Goal: Find specific page/section: Find specific page/section

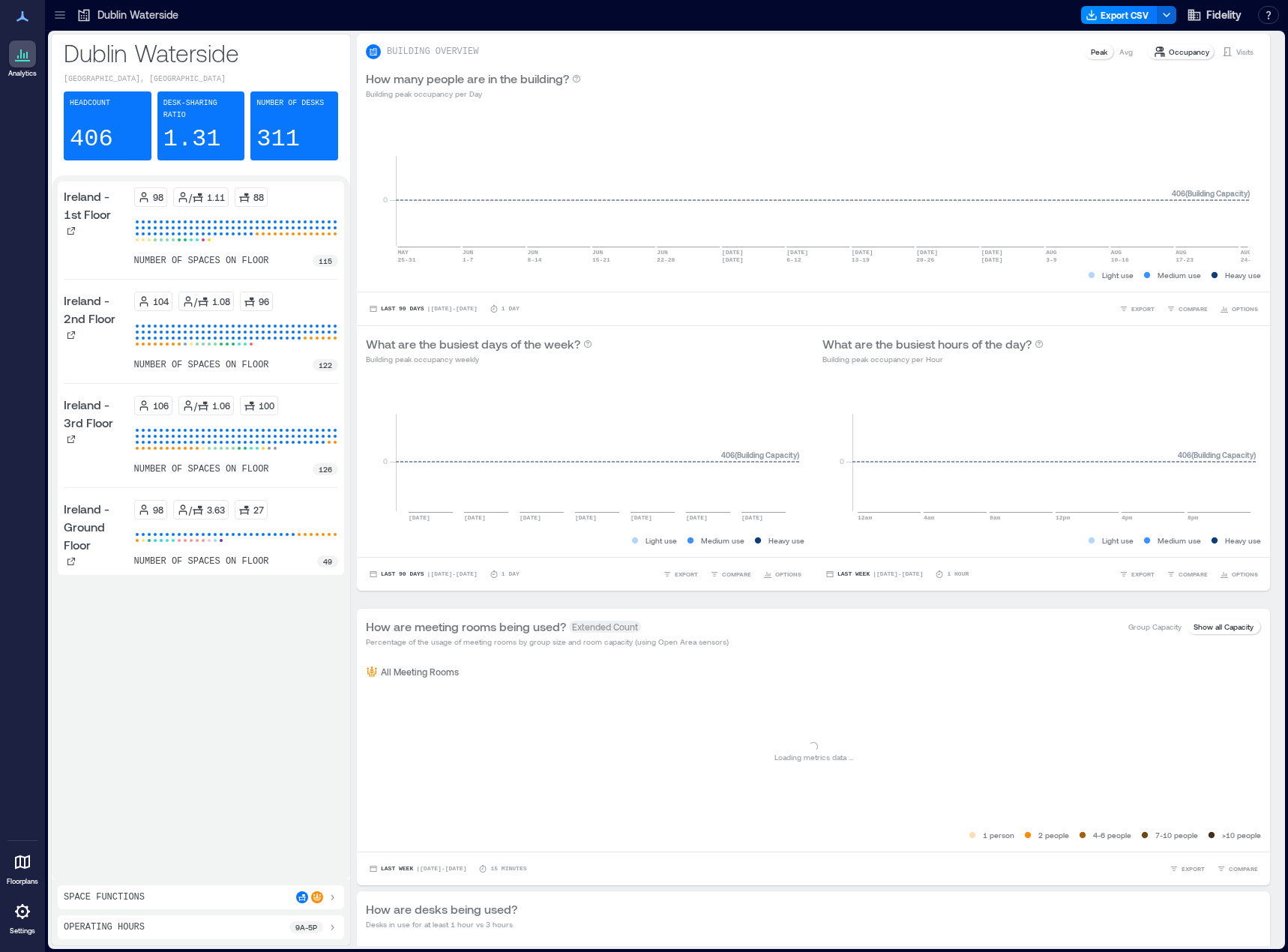
click at [60, 16] on icon at bounding box center [60, 15] width 15 height 15
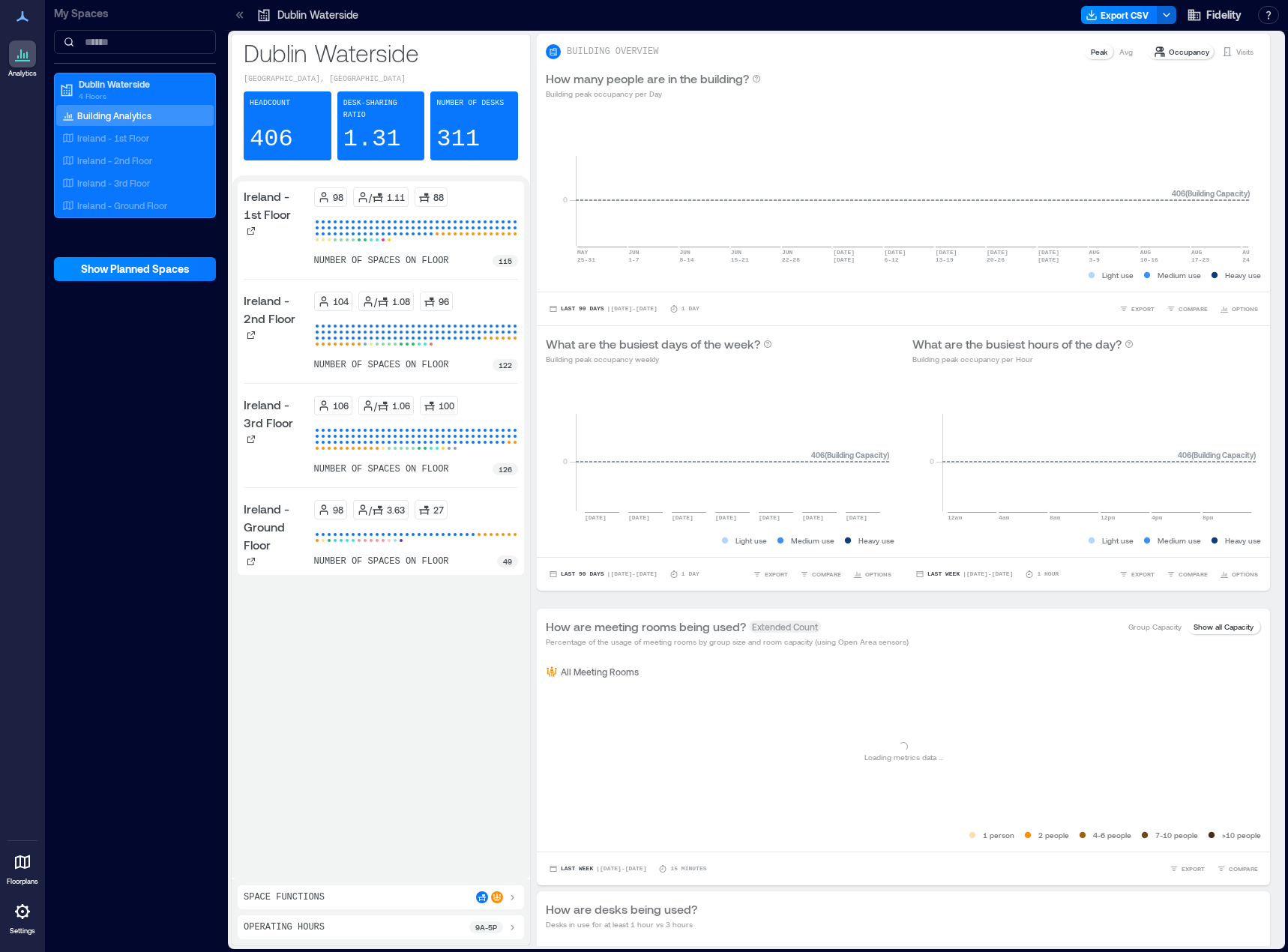
click at [60, 16] on p "My Spaces" at bounding box center [135, 13] width 162 height 15
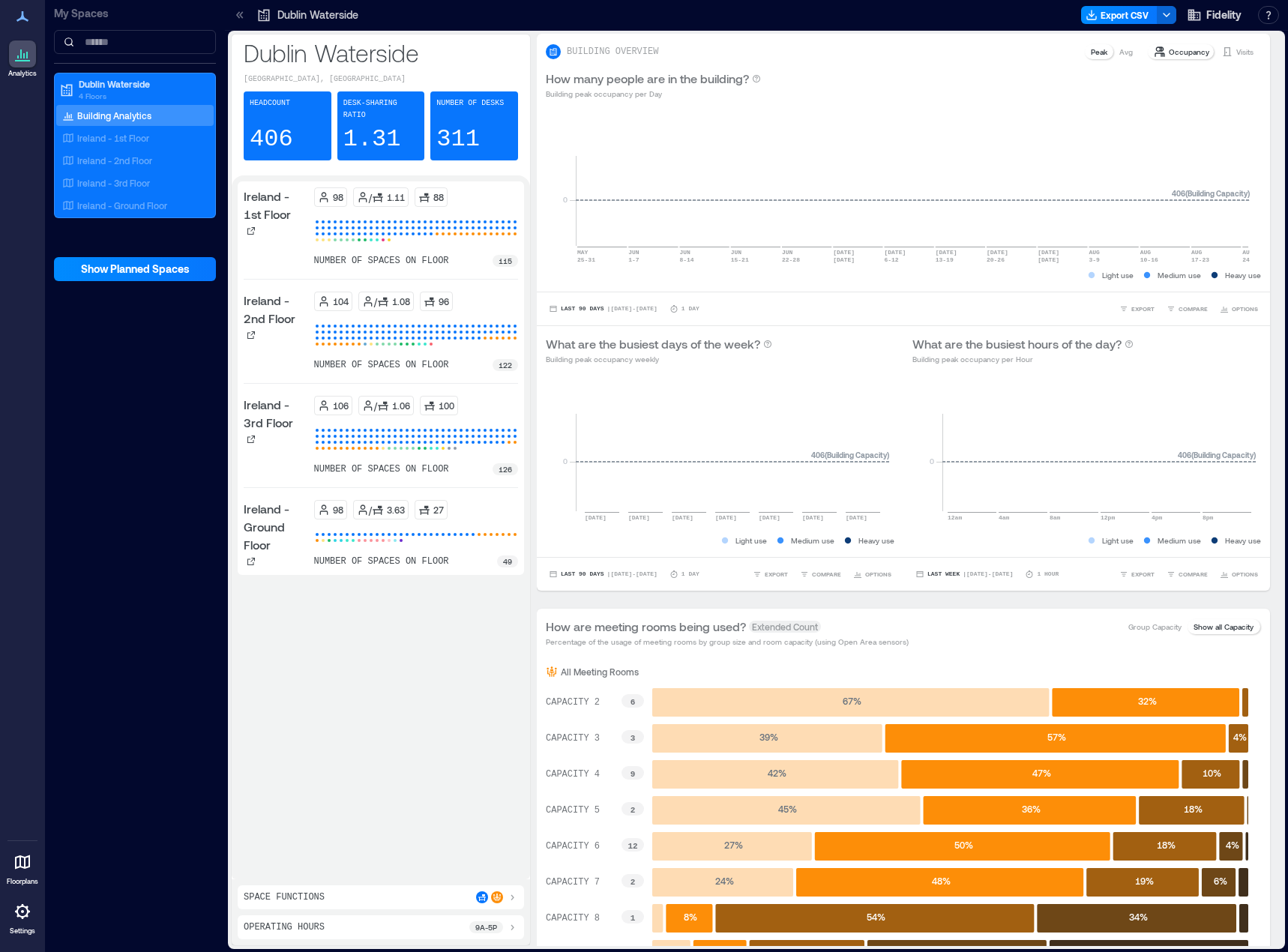
click at [23, 15] on icon at bounding box center [22, 16] width 12 height 10
click at [25, 60] on icon at bounding box center [23, 60] width 15 height 2
click at [27, 864] on icon at bounding box center [23, 862] width 18 height 18
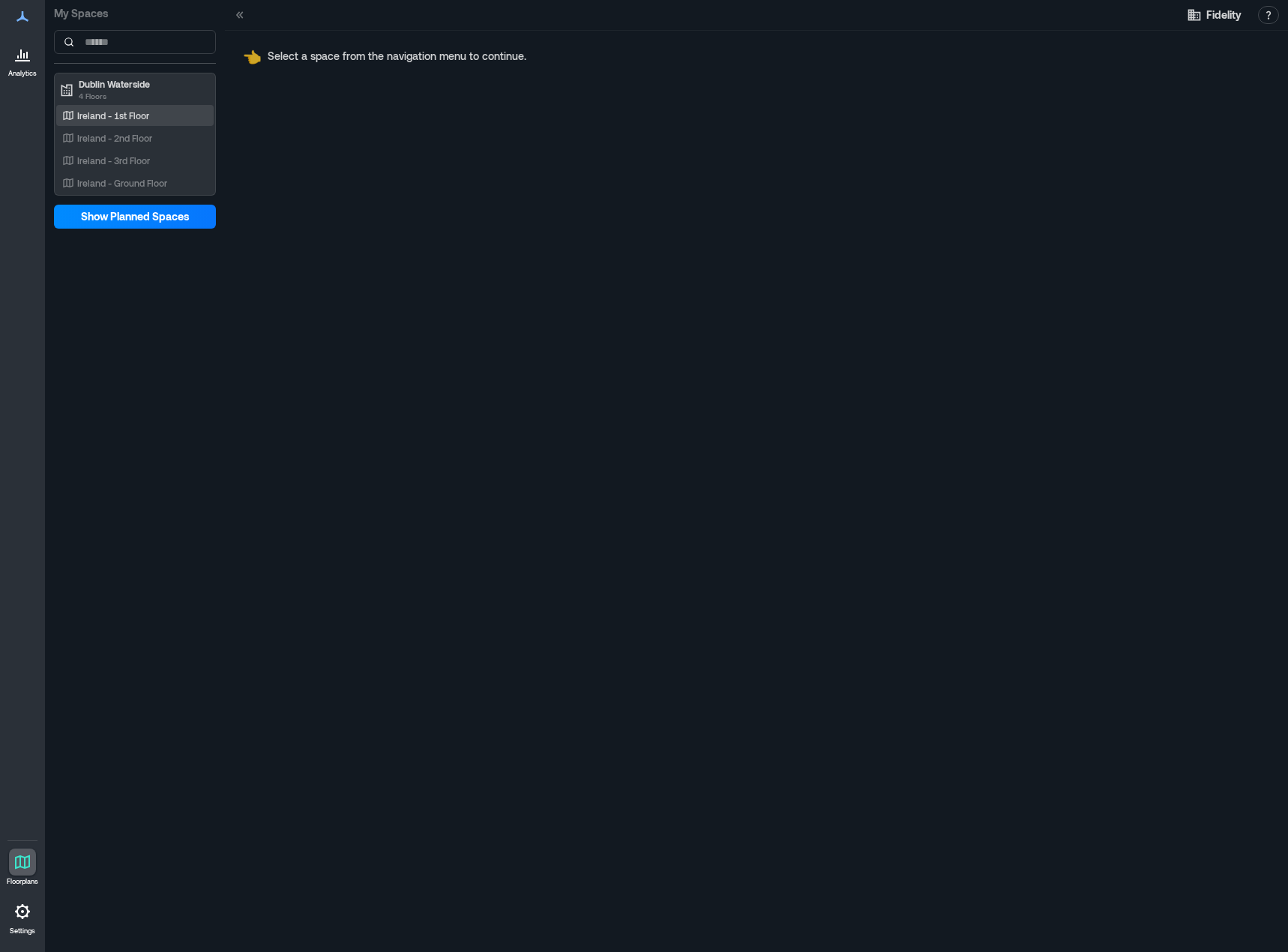
click at [142, 109] on div "Ireland - 1st Floor" at bounding box center [131, 115] width 145 height 15
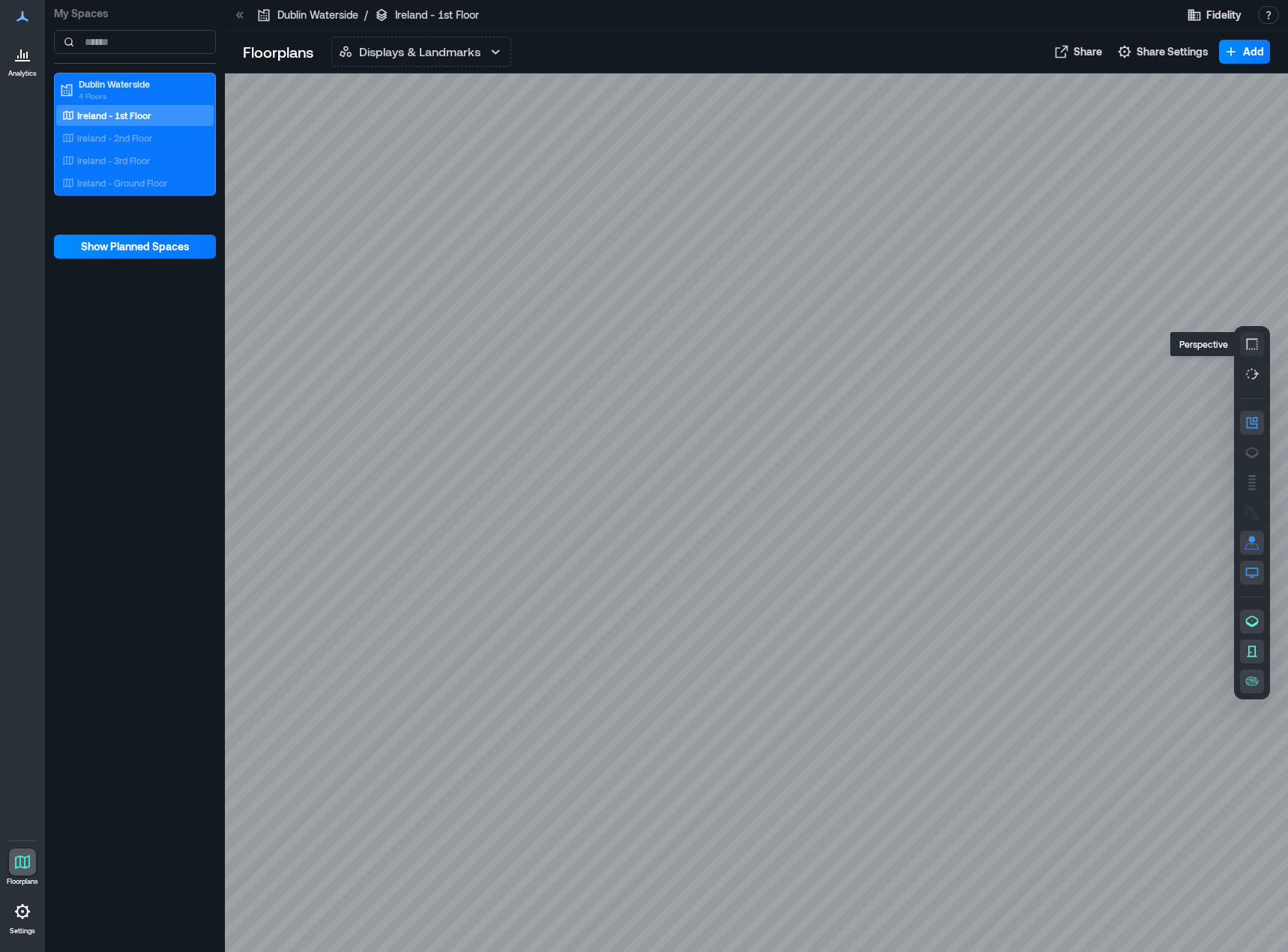
click at [1254, 343] on icon "button" at bounding box center [1252, 344] width 15 height 15
click at [1254, 343] on icon "button" at bounding box center [1253, 343] width 11 height 11
click at [1249, 509] on icon "button" at bounding box center [1252, 513] width 15 height 15
click at [1249, 487] on icon "button" at bounding box center [1252, 483] width 15 height 15
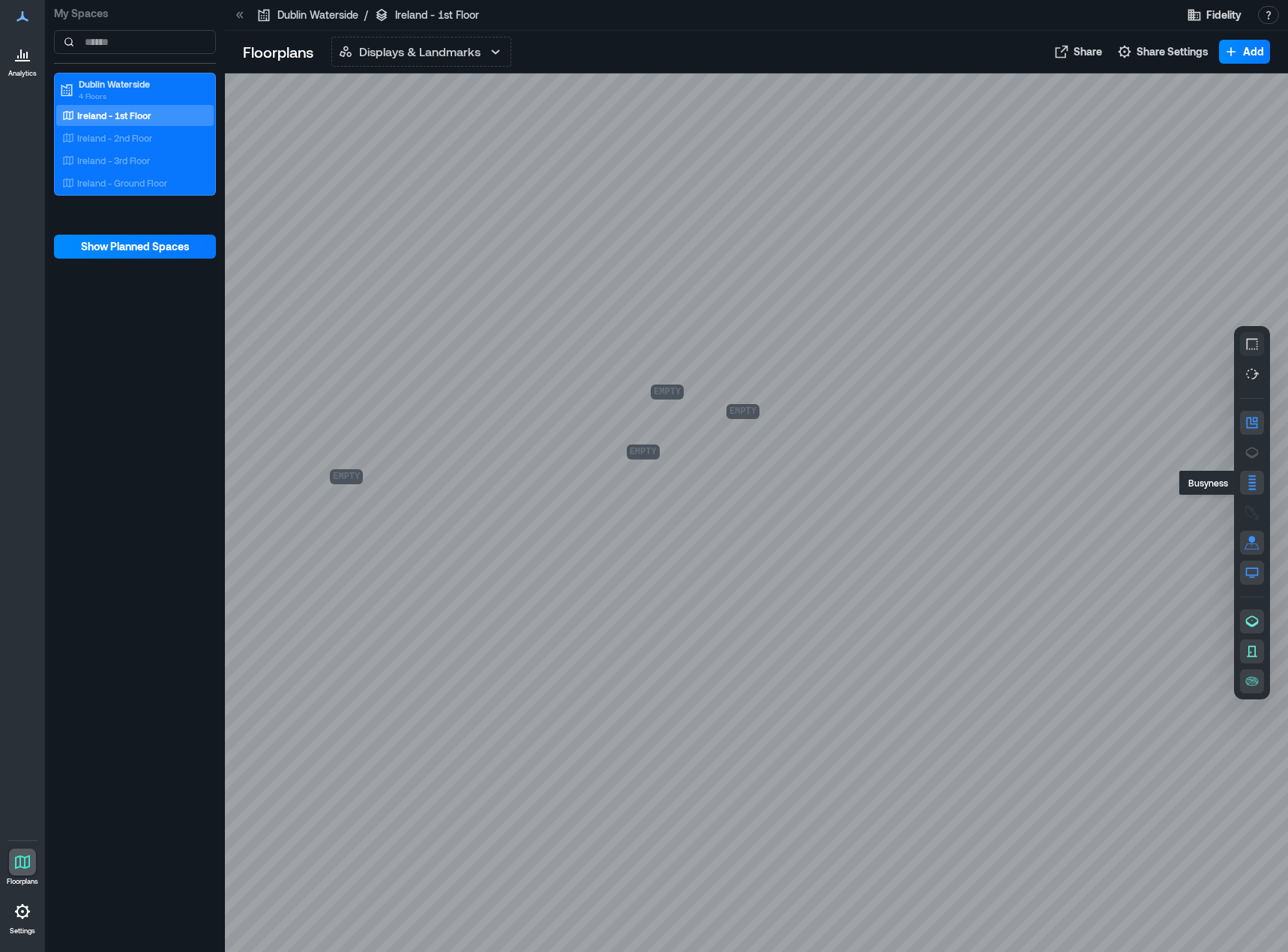
click at [1249, 487] on icon "button" at bounding box center [1252, 483] width 15 height 15
click at [1253, 456] on icon "button" at bounding box center [1253, 453] width 13 height 11
click at [1252, 426] on icon "button" at bounding box center [1252, 422] width 15 height 15
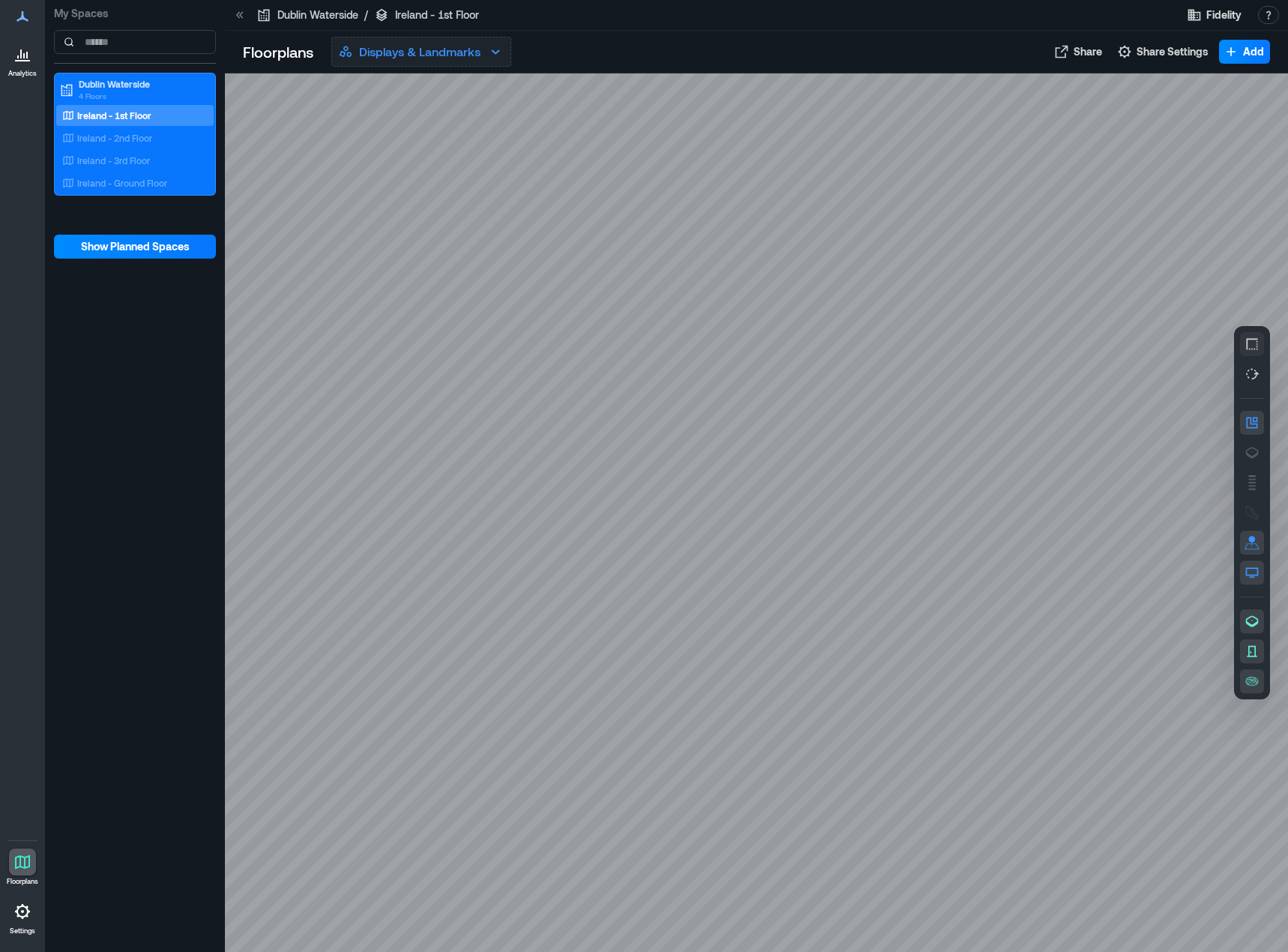
click at [481, 50] on button "Displays & Landmarks" at bounding box center [421, 52] width 180 height 30
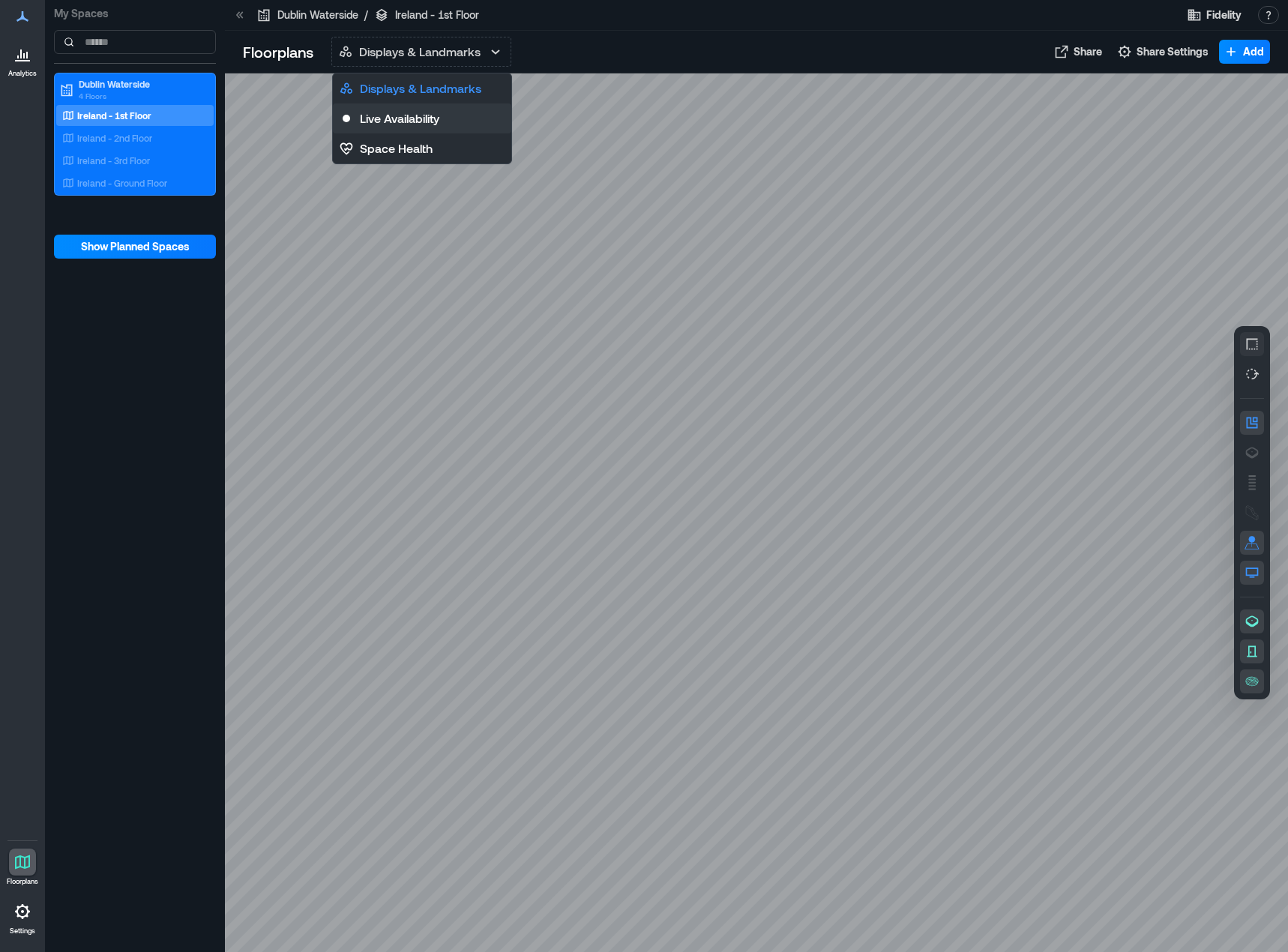
click at [474, 126] on button "Live Availability" at bounding box center [422, 118] width 178 height 30
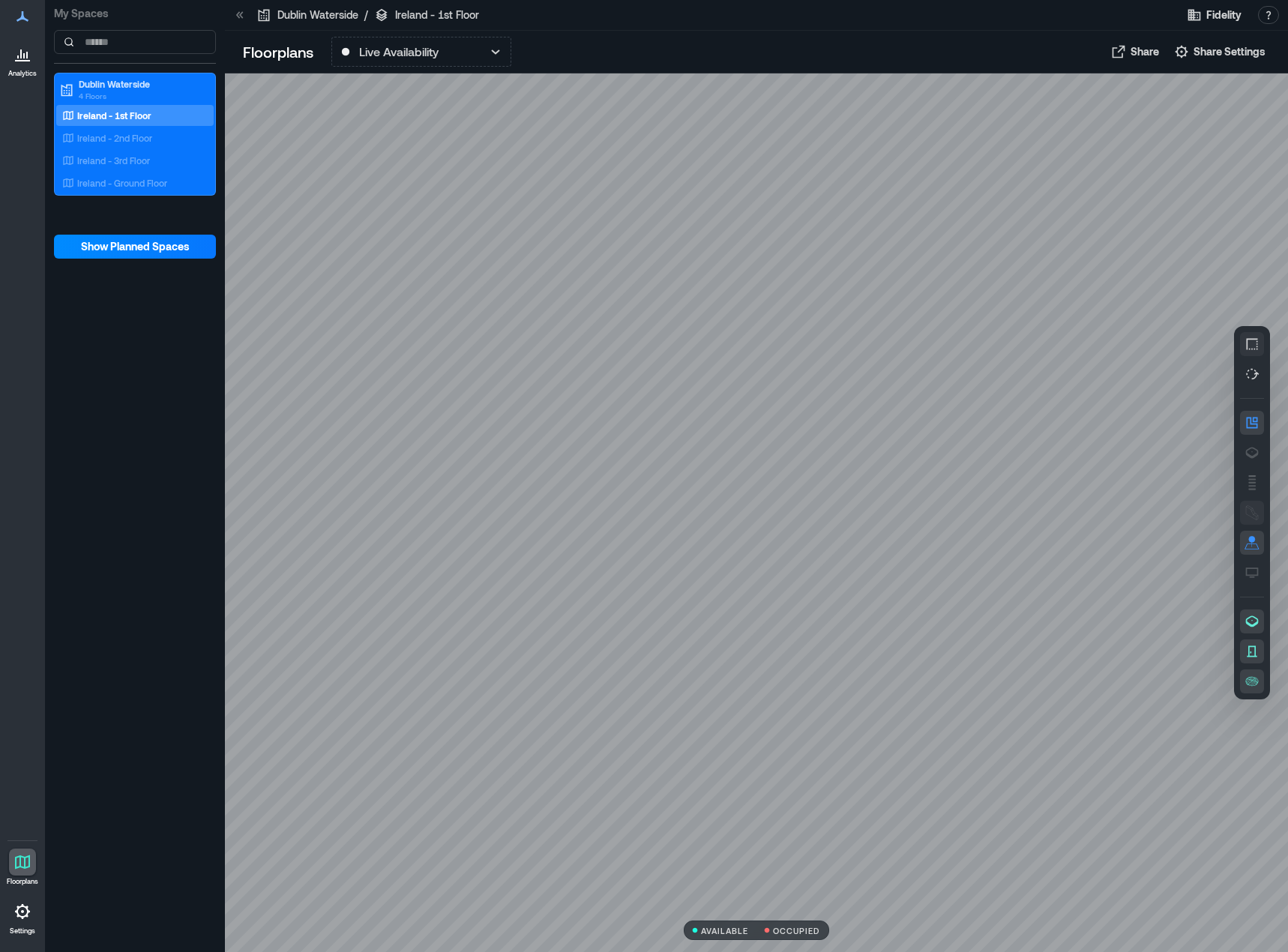
click at [1254, 511] on icon "button" at bounding box center [1252, 513] width 15 height 15
